Goal: Task Accomplishment & Management: Use online tool/utility

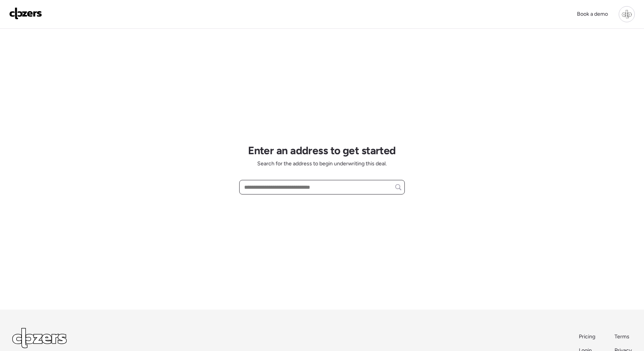
click at [274, 187] on input "text" at bounding box center [322, 187] width 159 height 11
paste input "**********"
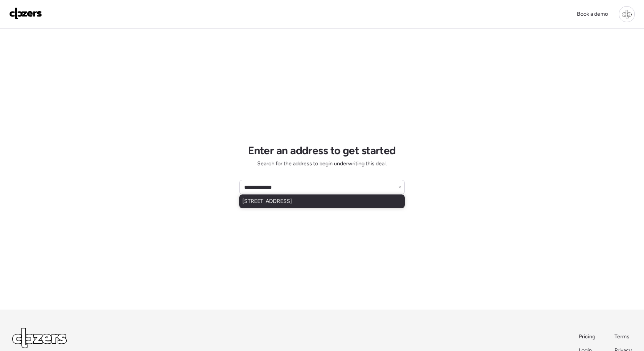
click at [346, 204] on div "[STREET_ADDRESS]" at bounding box center [322, 201] width 166 height 14
type input "**********"
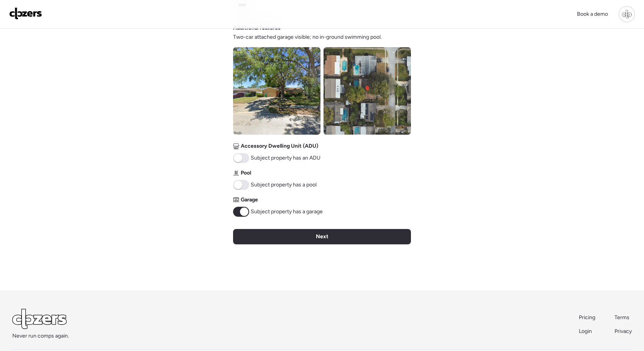
scroll to position [268, 0]
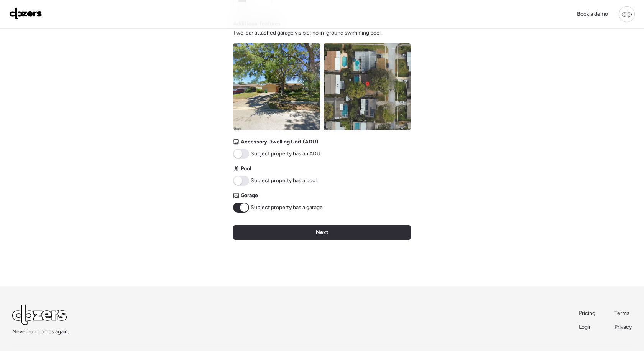
click at [357, 74] on img at bounding box center [367, 86] width 87 height 87
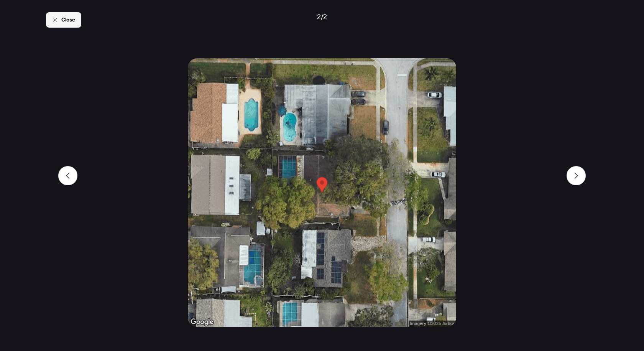
click at [76, 25] on div "Close" at bounding box center [63, 19] width 35 height 15
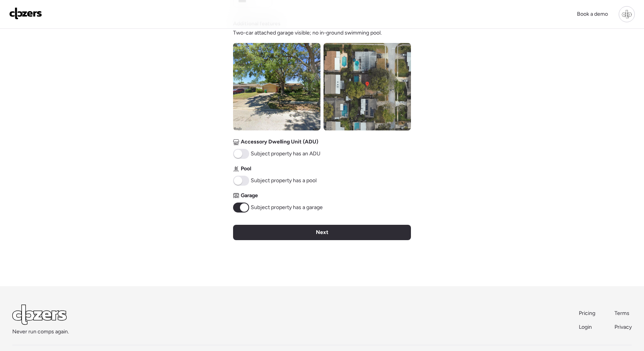
click at [247, 178] on span at bounding box center [241, 181] width 16 height 10
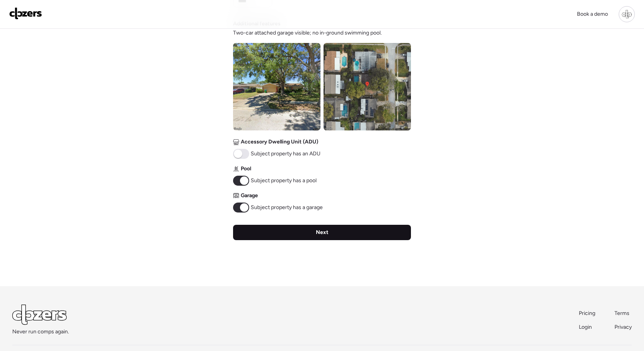
click at [346, 238] on div "Next" at bounding box center [322, 232] width 178 height 15
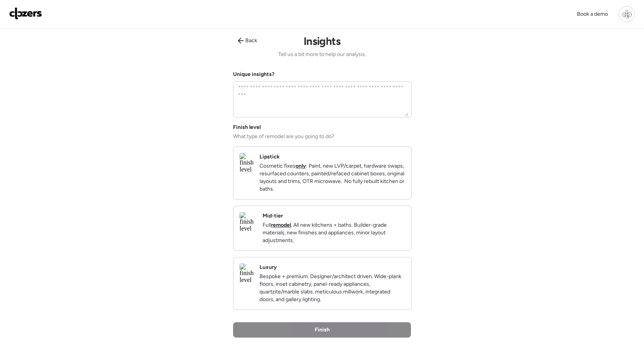
scroll to position [0, 0]
click at [346, 236] on p "Full remodel . All new kitchens + baths. Builder-grade materials, new finishes …" at bounding box center [334, 233] width 143 height 23
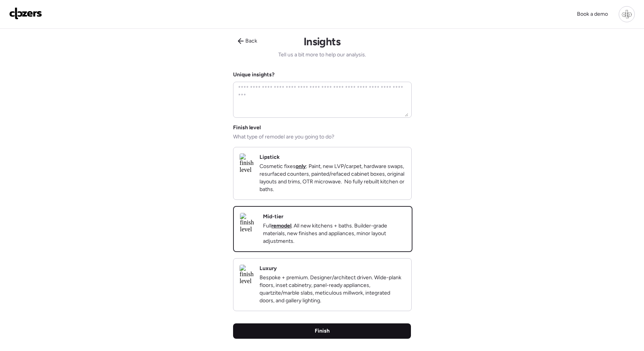
click at [343, 337] on div "Finish" at bounding box center [322, 330] width 178 height 15
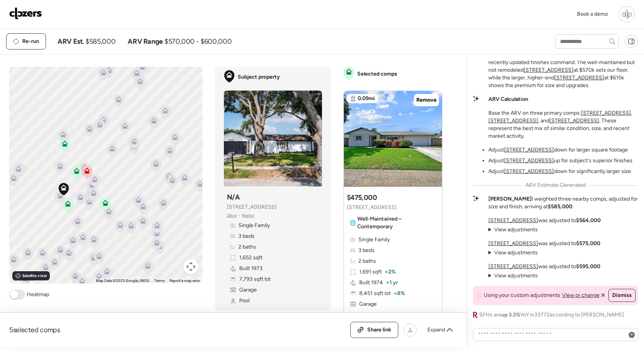
scroll to position [-62, 0]
